Goal: Information Seeking & Learning: Check status

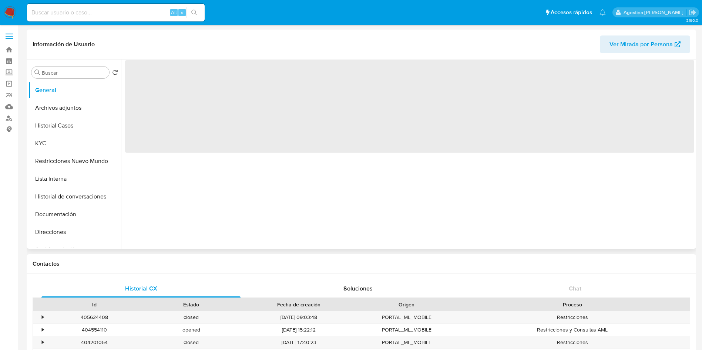
select select "10"
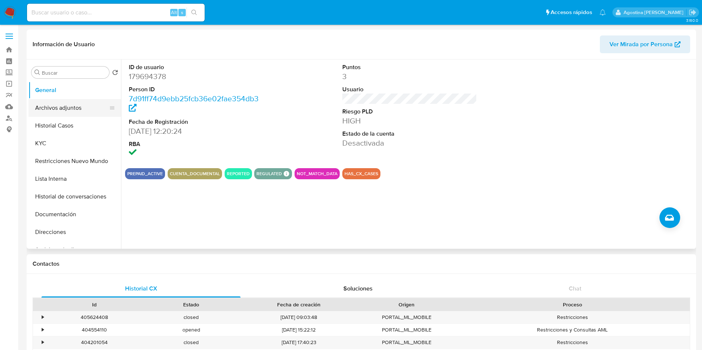
click at [75, 106] on button "Archivos adjuntos" at bounding box center [71, 108] width 87 height 18
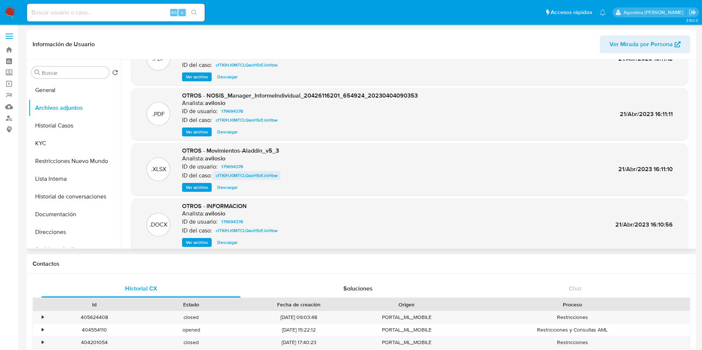
scroll to position [62, 0]
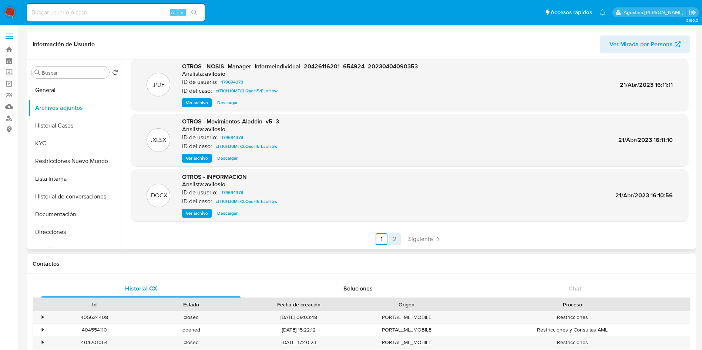
click at [395, 239] on link "2" at bounding box center [395, 239] width 12 height 12
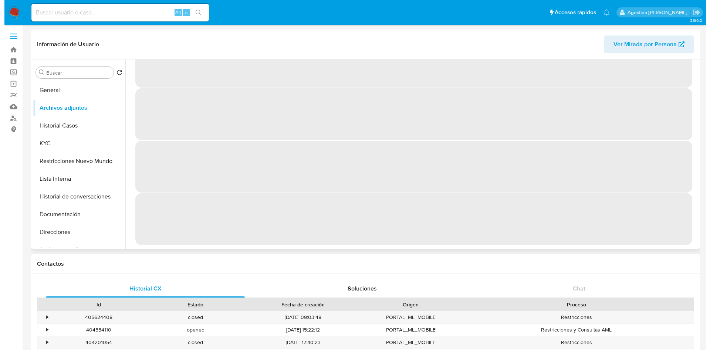
scroll to position [0, 0]
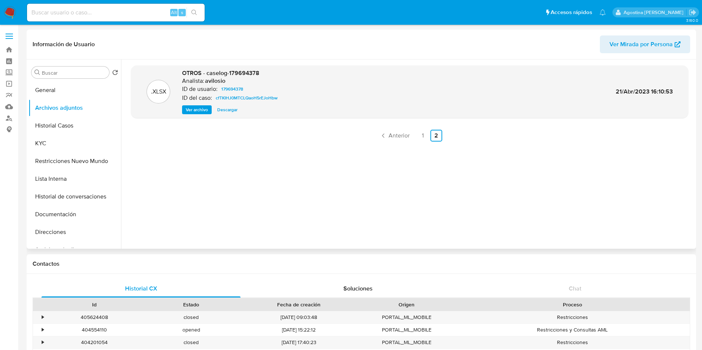
click at [200, 106] on span "Ver archivo" at bounding box center [197, 109] width 22 height 7
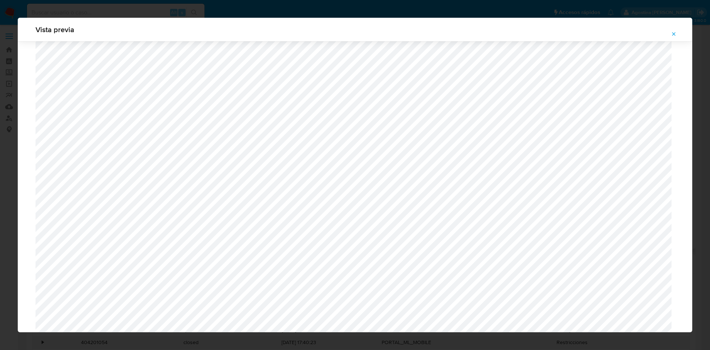
scroll to position [429, 0]
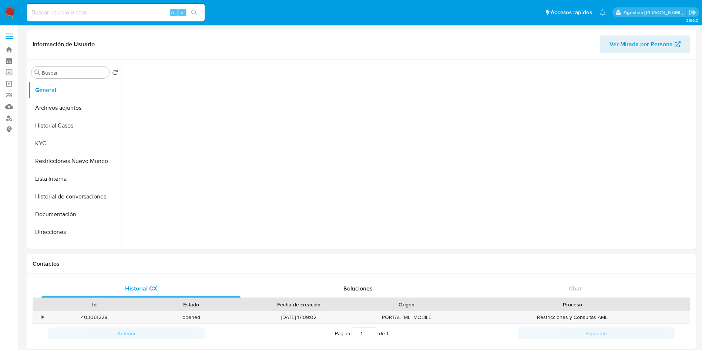
select select "10"
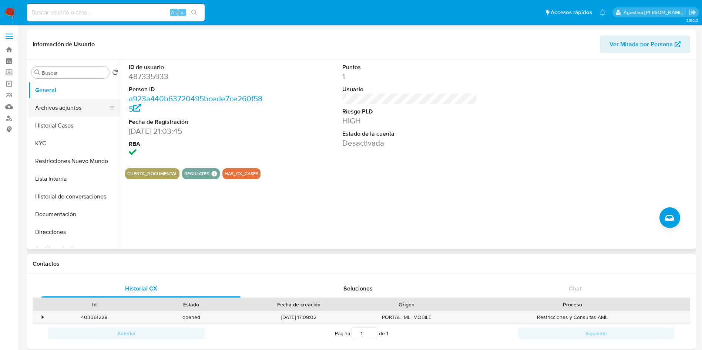
click at [65, 105] on button "Archivos adjuntos" at bounding box center [71, 108] width 87 height 18
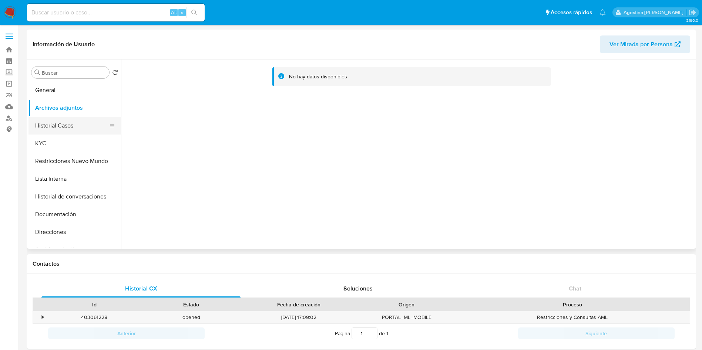
click at [74, 122] on button "Historial Casos" at bounding box center [71, 126] width 87 height 18
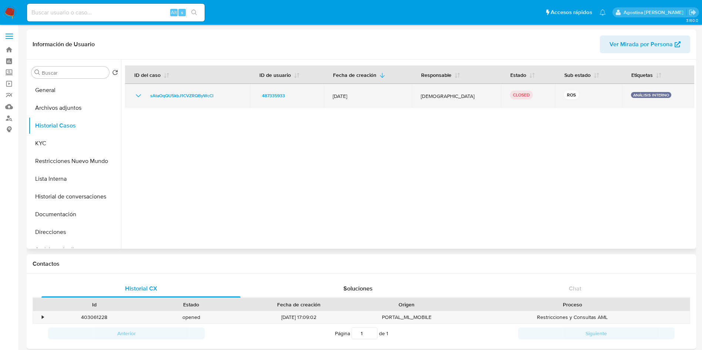
click at [141, 91] on icon "Mostrar/Ocultar" at bounding box center [138, 95] width 9 height 9
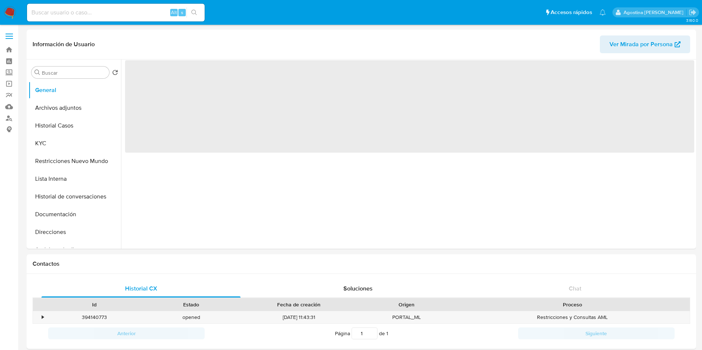
select select "10"
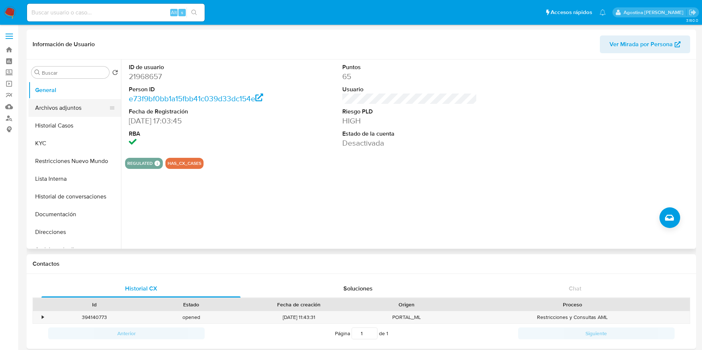
click at [88, 107] on button "Archivos adjuntos" at bounding box center [71, 108] width 87 height 18
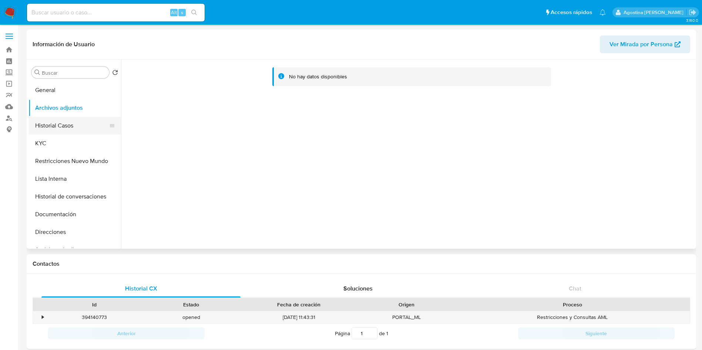
click at [90, 118] on button "Historial Casos" at bounding box center [71, 126] width 87 height 18
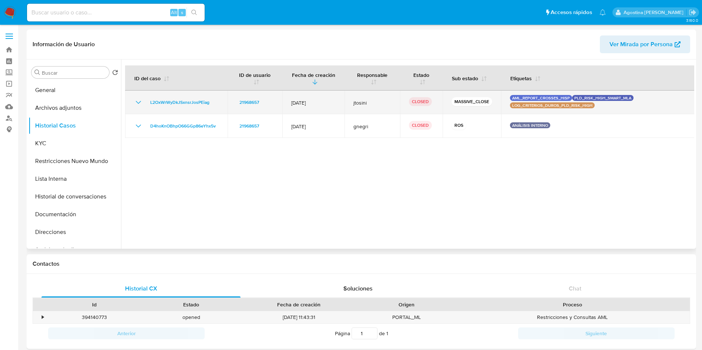
click at [136, 102] on icon "Mostrar/Ocultar" at bounding box center [138, 102] width 9 height 9
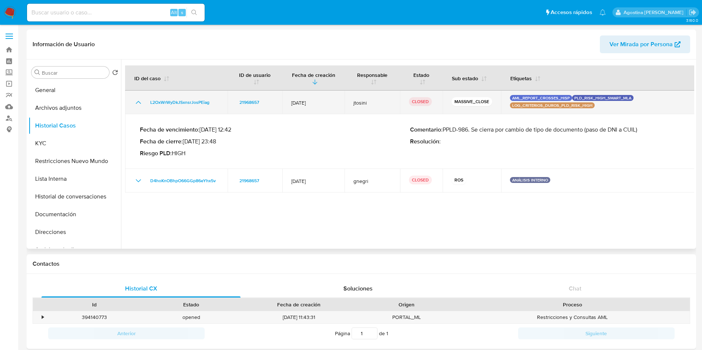
click at [136, 102] on icon "Mostrar/Ocultar" at bounding box center [138, 102] width 9 height 9
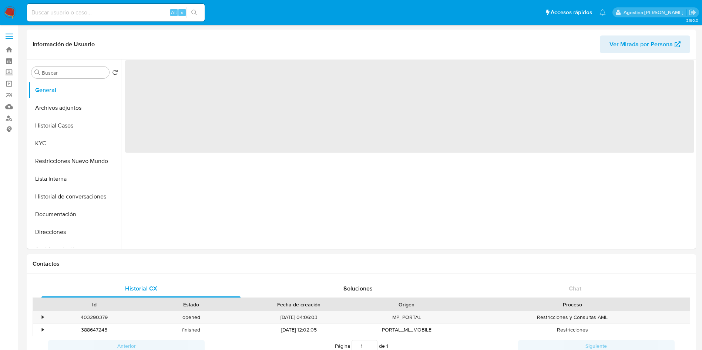
select select "10"
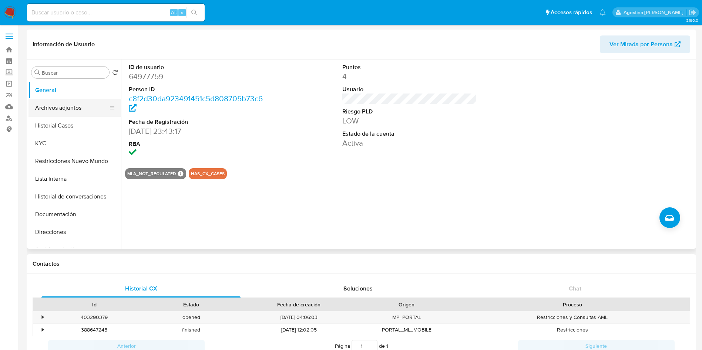
click at [80, 108] on button "Archivos adjuntos" at bounding box center [71, 108] width 87 height 18
